Goal: Information Seeking & Learning: Check status

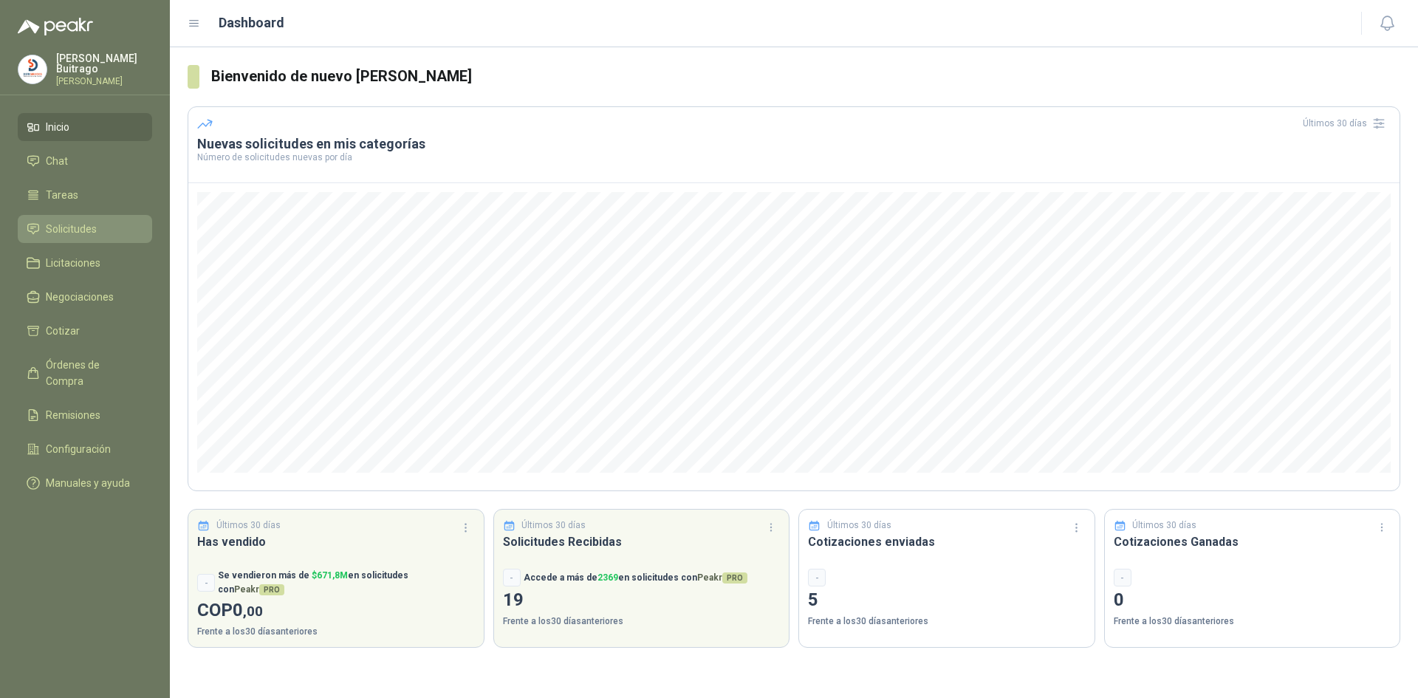
click at [76, 228] on span "Solicitudes" at bounding box center [71, 229] width 51 height 16
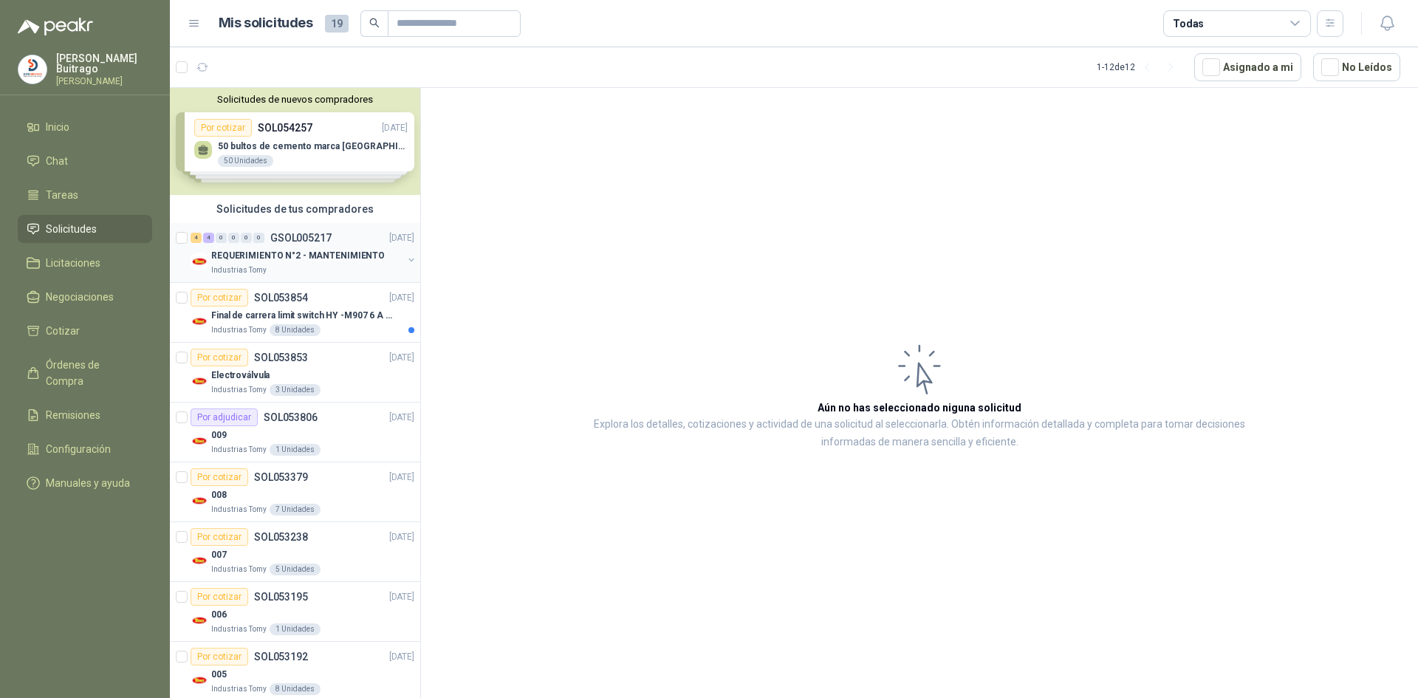
click at [330, 261] on p "REQUERIMIENTO N°2 - MANTENIMIENTO" at bounding box center [298, 256] width 174 height 14
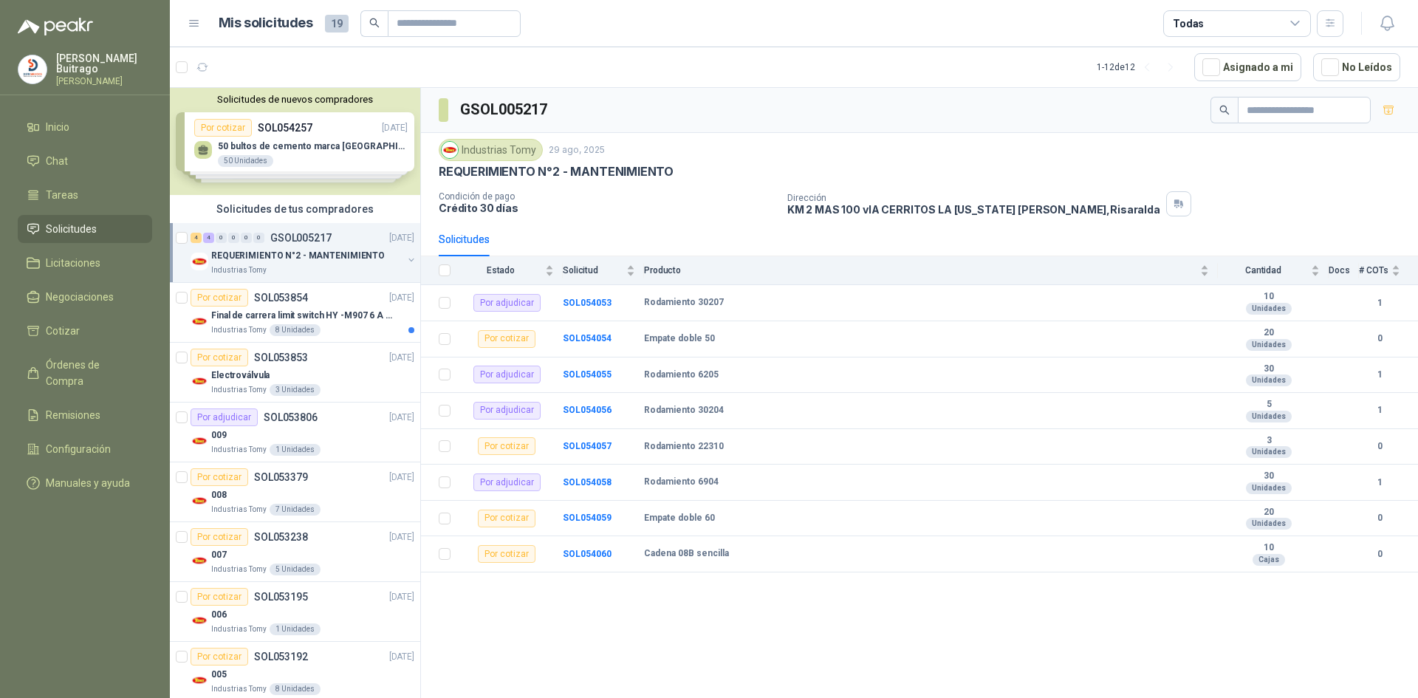
click at [61, 230] on span "Solicitudes" at bounding box center [71, 229] width 51 height 16
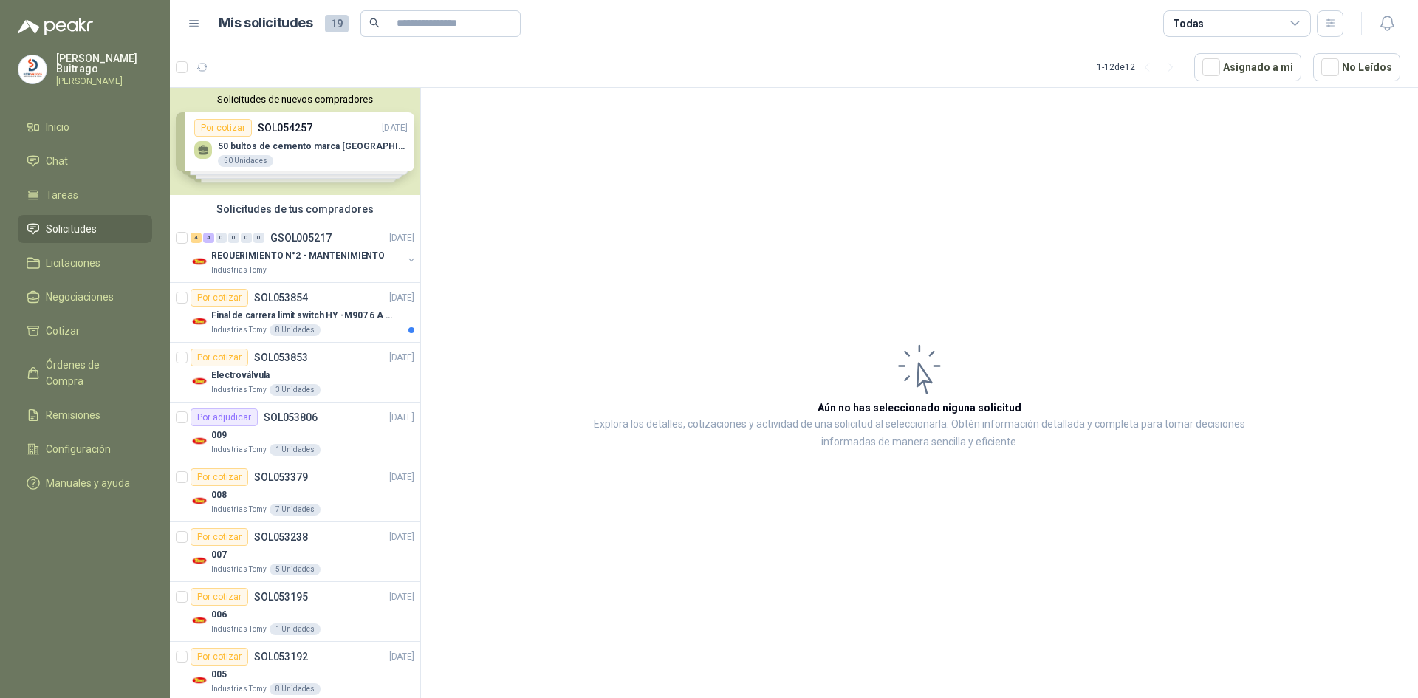
click at [311, 134] on div "Solicitudes de nuevos compradores Por cotizar SOL054257 [DATE] 50 bultos de cem…" at bounding box center [295, 141] width 250 height 107
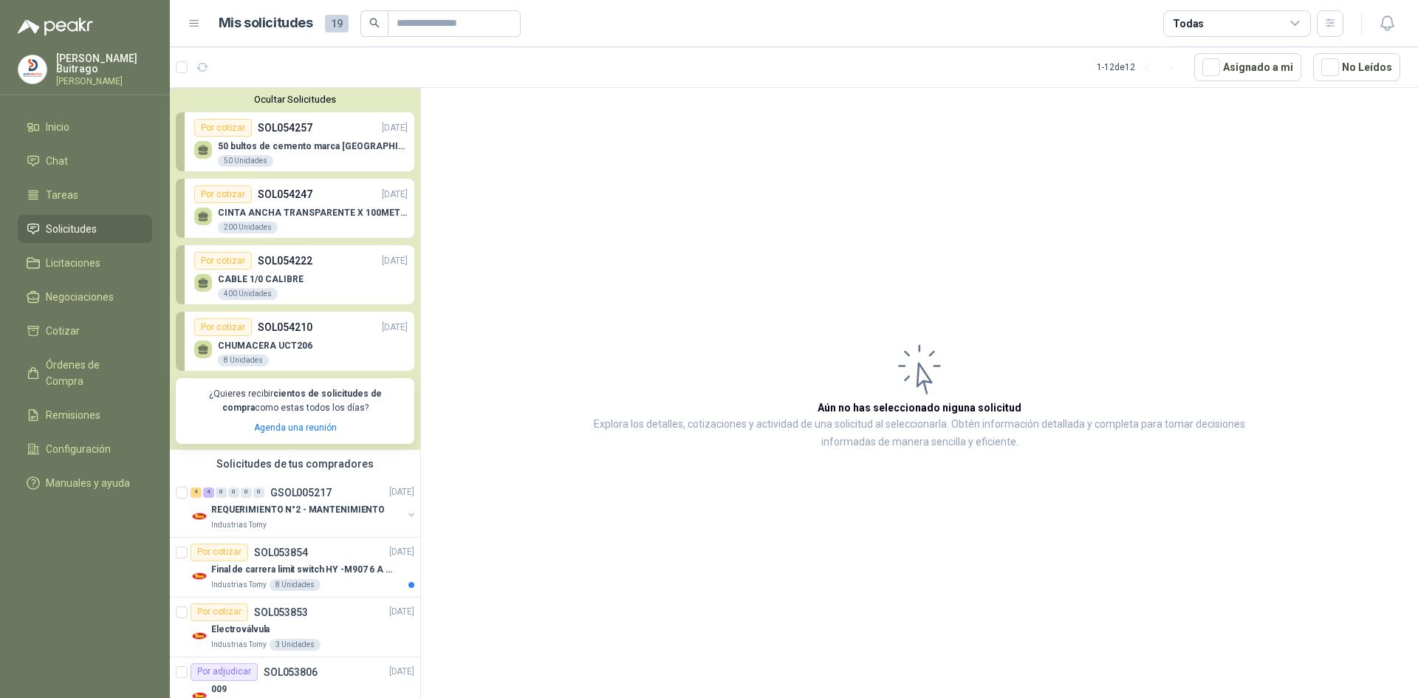
click at [329, 152] on div "50 bultos de cemento marca San [PERSON_NAME] 50 Unidades" at bounding box center [313, 154] width 190 height 27
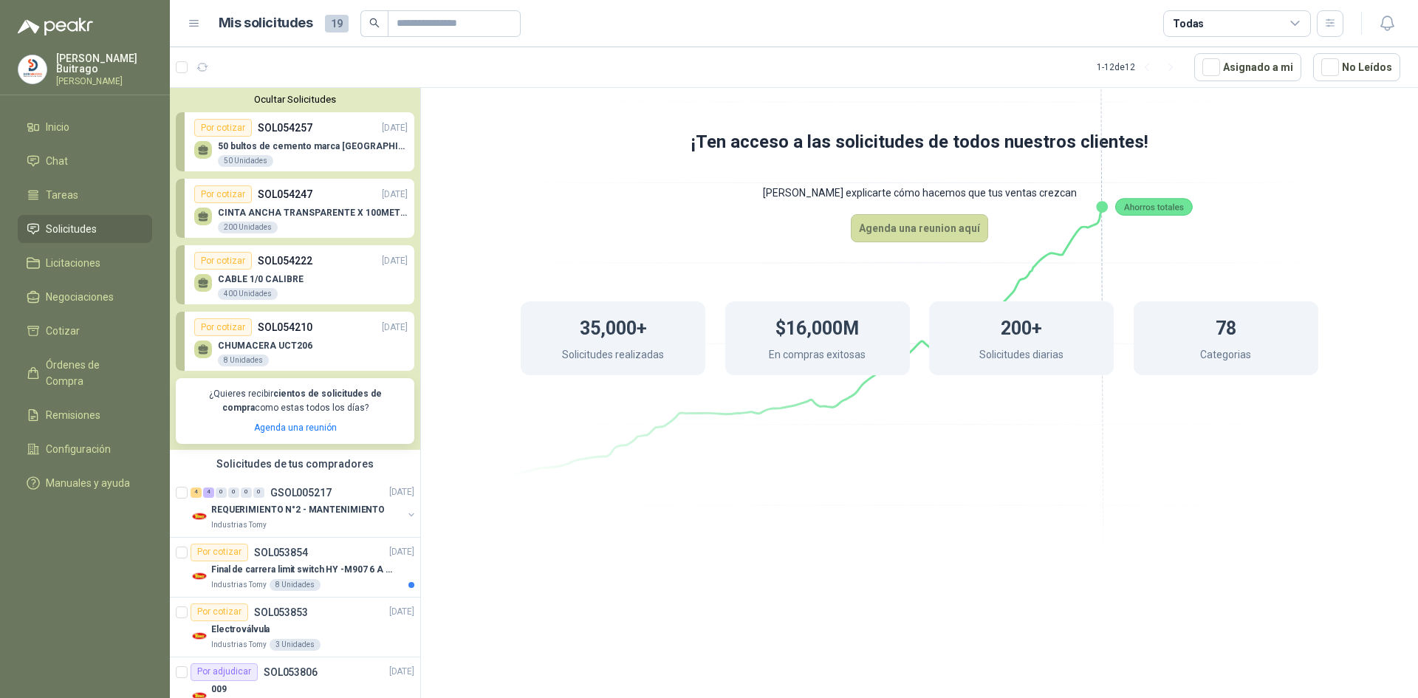
click at [285, 208] on p "CINTA ANCHA TRANSPARENTE X 100METROS" at bounding box center [313, 212] width 190 height 10
click at [255, 293] on div "400 Unidades" at bounding box center [248, 294] width 60 height 12
click at [216, 262] on div "Por cotizar" at bounding box center [223, 261] width 58 height 18
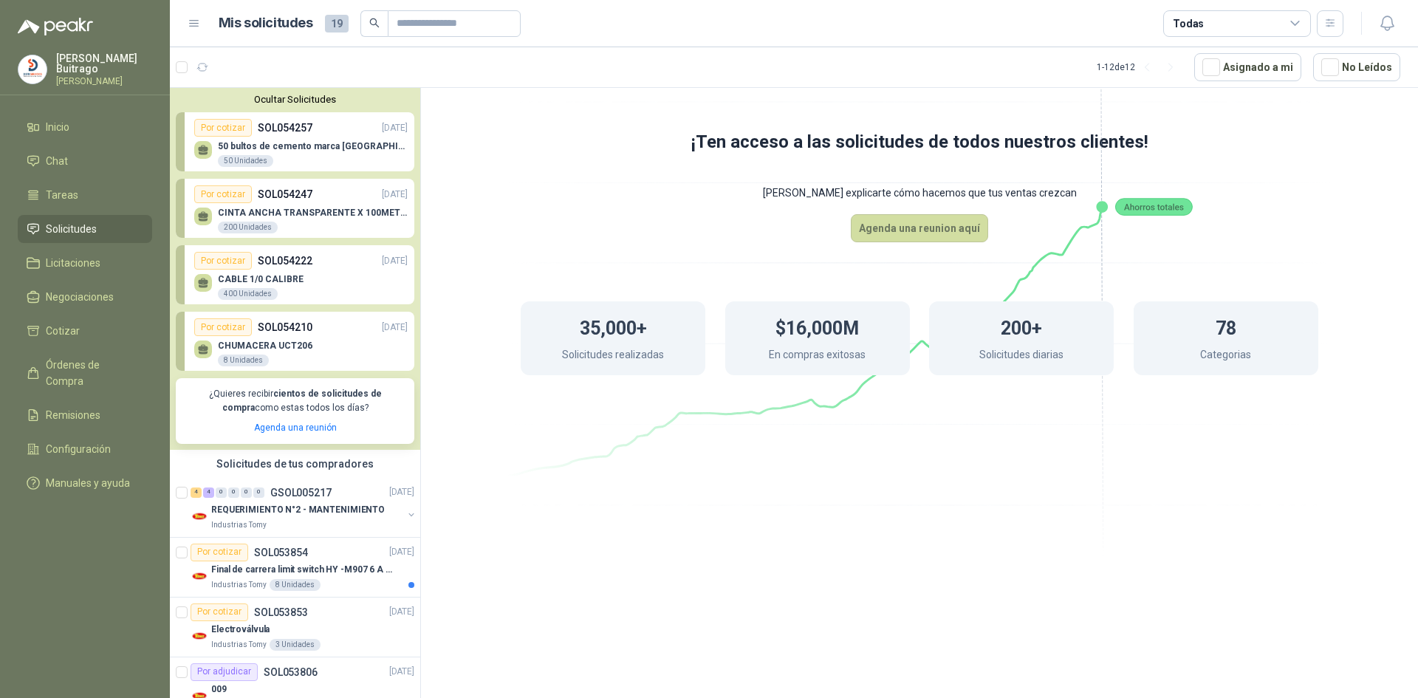
click at [219, 259] on div "Por cotizar" at bounding box center [223, 261] width 58 height 18
click at [66, 134] on link "Inicio" at bounding box center [85, 127] width 134 height 28
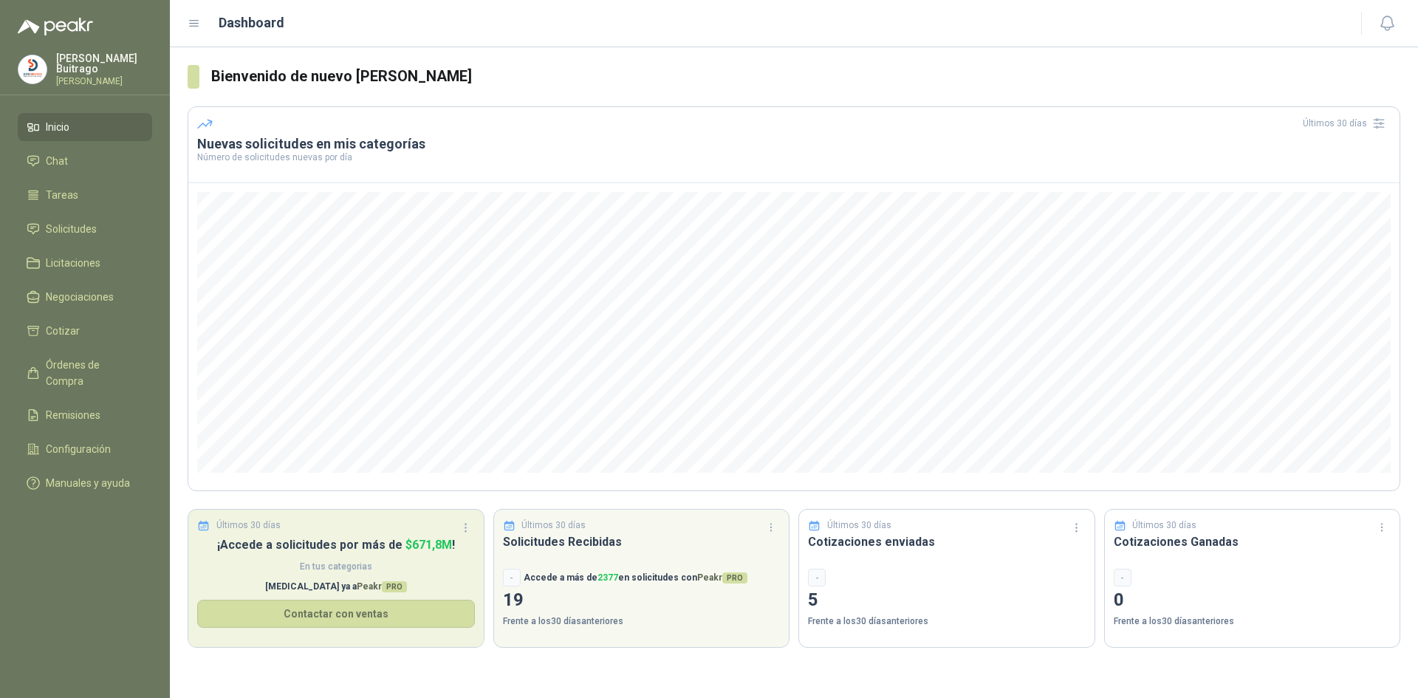
click at [405, 537] on p "¡Accede a solicitudes por más de $ 671,8M !" at bounding box center [336, 544] width 278 height 18
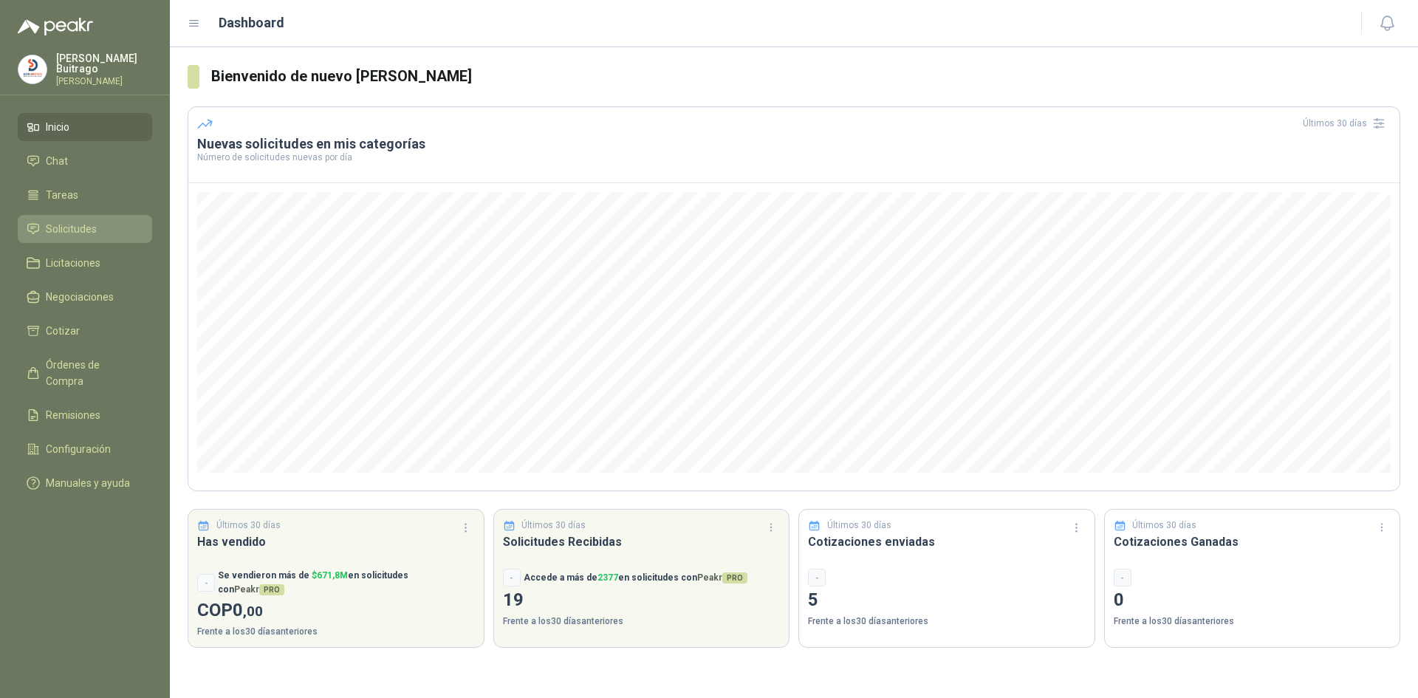
click at [86, 222] on span "Solicitudes" at bounding box center [71, 229] width 51 height 16
